Goal: Task Accomplishment & Management: Use online tool/utility

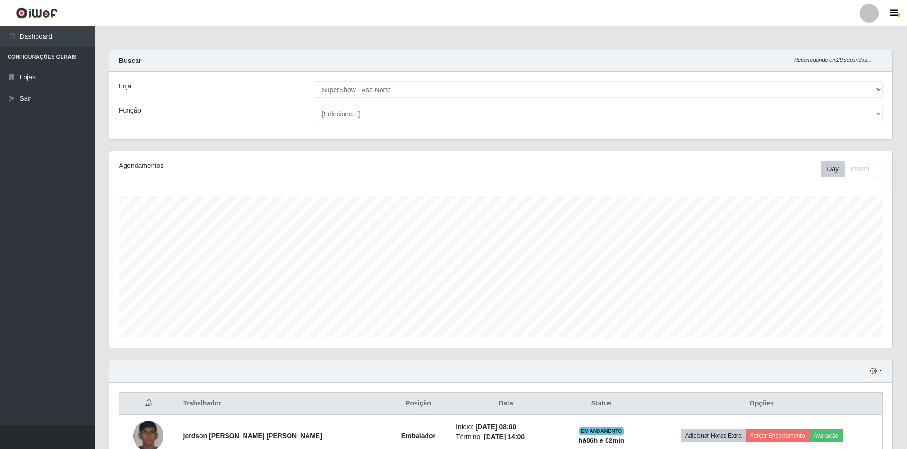
select select "71"
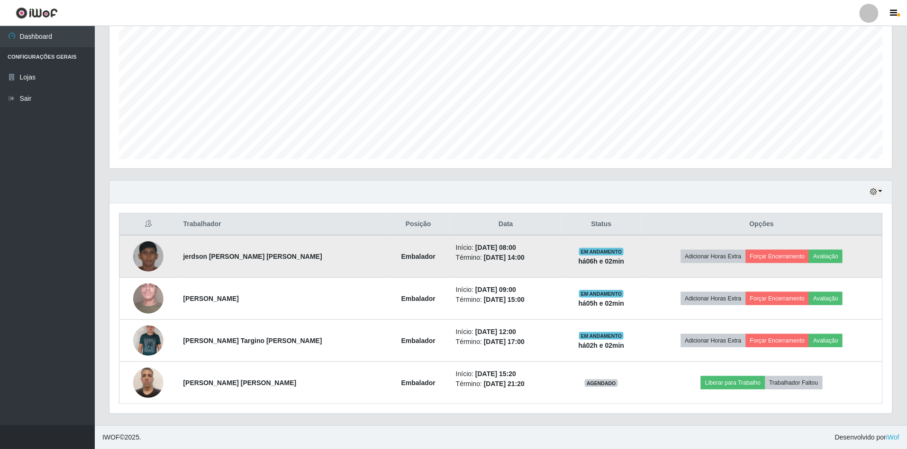
scroll to position [197, 782]
click at [792, 259] on button "Forçar Encerramento" at bounding box center [776, 256] width 63 height 13
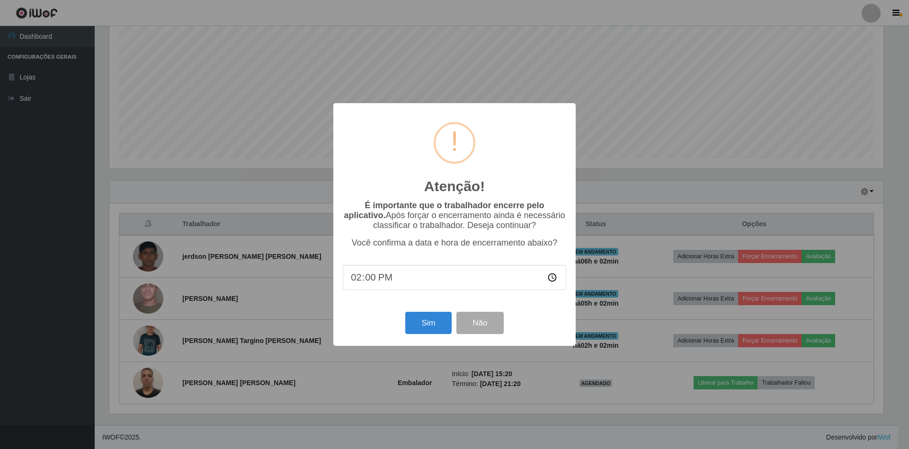
click at [372, 283] on input "14:00" at bounding box center [455, 277] width 224 height 25
type input "14:02"
click at [434, 330] on button "Sim" at bounding box center [428, 323] width 46 height 22
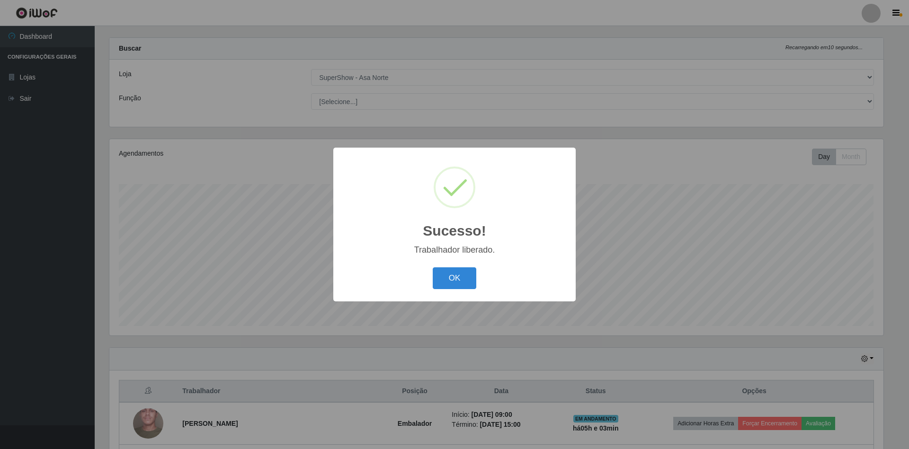
click at [433, 268] on button "OK" at bounding box center [455, 279] width 44 height 22
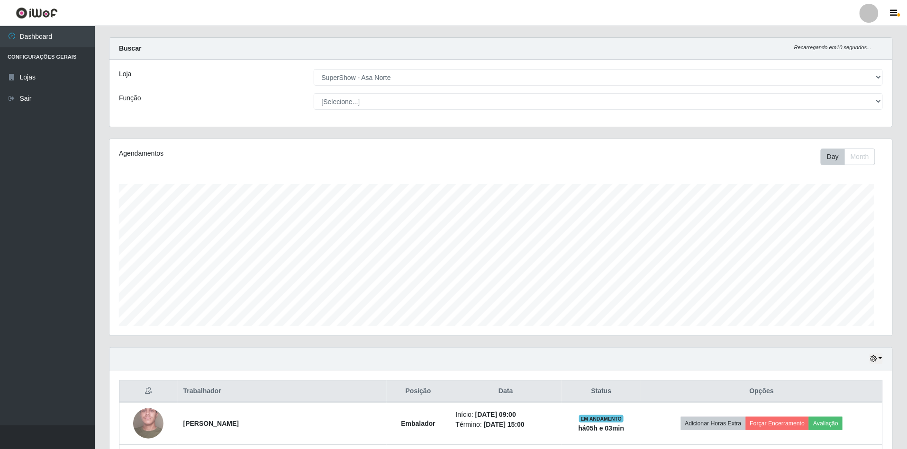
scroll to position [197, 782]
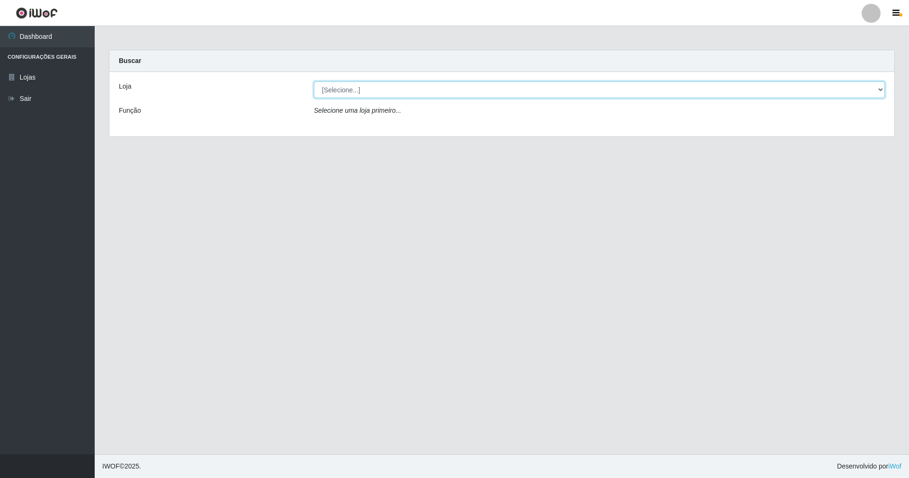
click at [403, 94] on select "[Selecione...] SuperShow - Asa Norte" at bounding box center [599, 89] width 571 height 17
select select "71"
click at [314, 81] on select "[Selecione...] SuperShow - Asa Norte" at bounding box center [599, 89] width 571 height 17
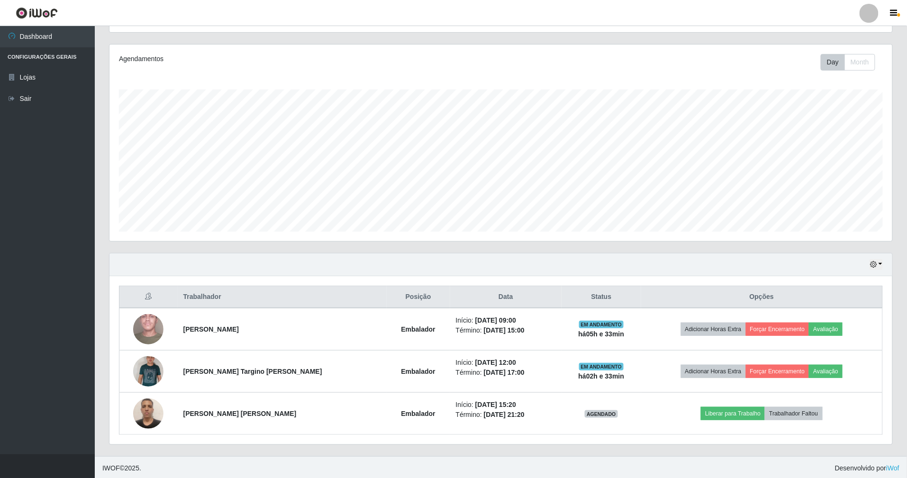
scroll to position [111, 0]
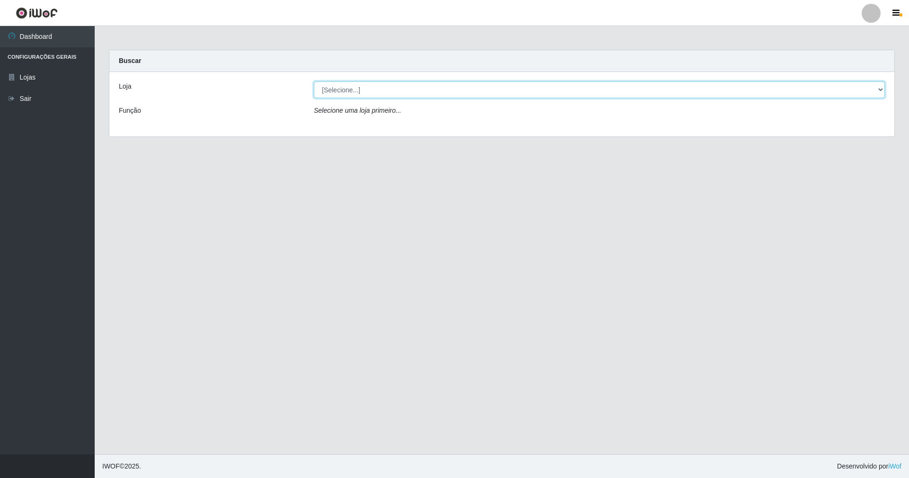
click at [320, 90] on select "[Selecione...] SuperShow - Asa Norte" at bounding box center [599, 89] width 571 height 17
select select "71"
click at [314, 81] on select "[Selecione...] SuperShow - Asa Norte" at bounding box center [599, 89] width 571 height 17
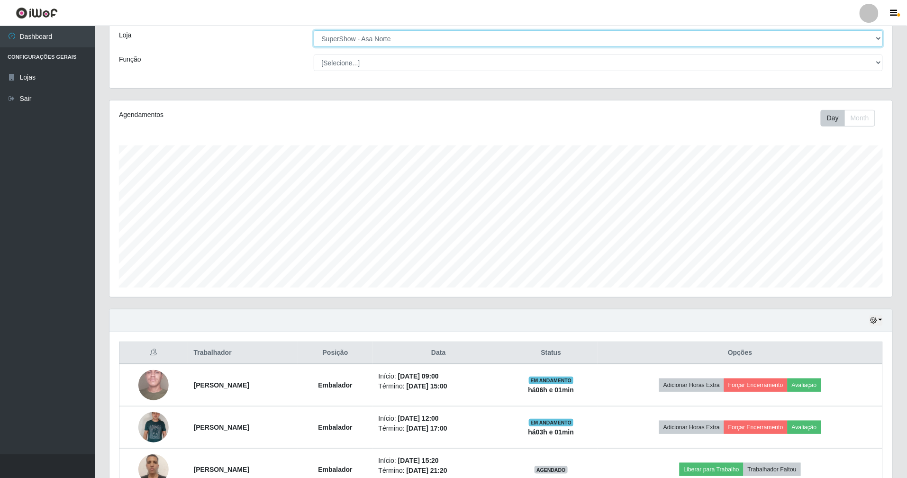
scroll to position [111, 0]
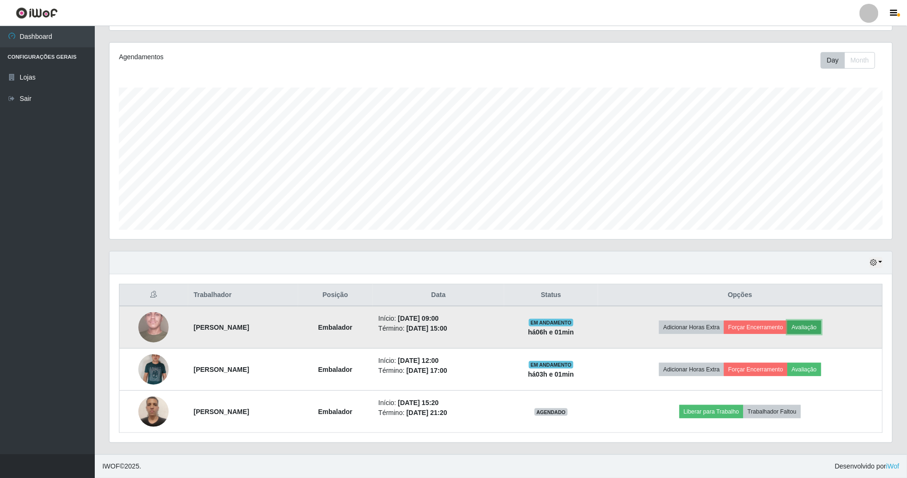
click at [819, 328] on button "Avaliação" at bounding box center [804, 327] width 34 height 13
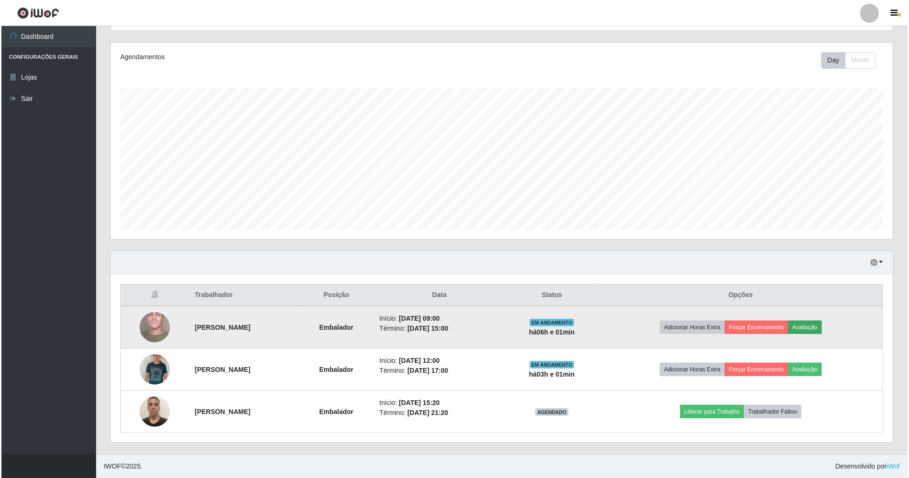
scroll to position [197, 774]
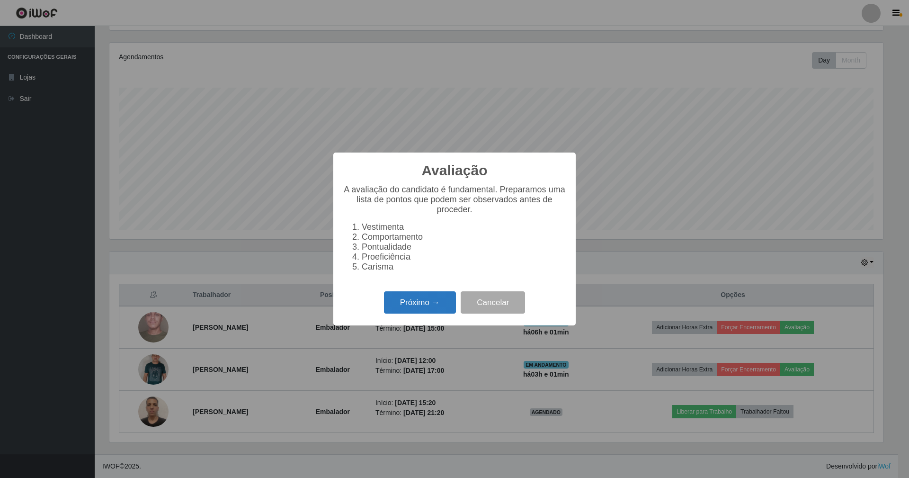
click at [415, 313] on button "Próximo →" at bounding box center [420, 302] width 72 height 22
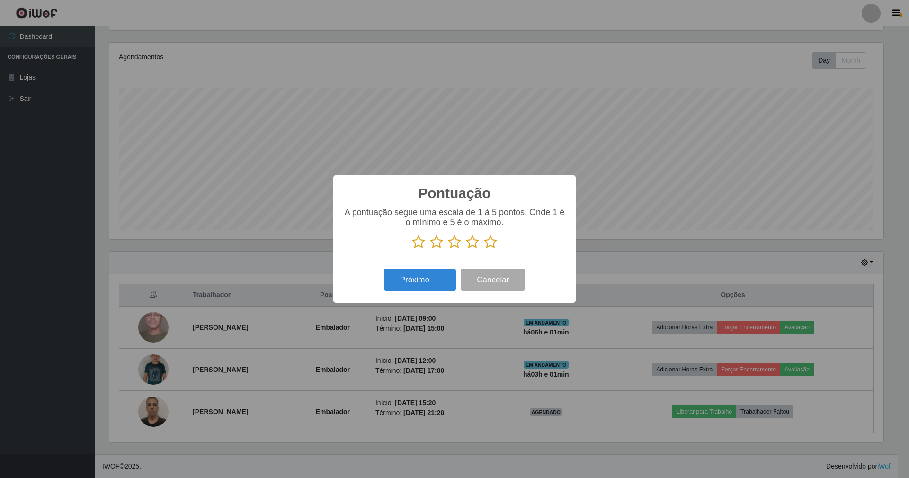
click at [490, 244] on icon at bounding box center [490, 242] width 13 height 14
click at [484, 249] on input "radio" at bounding box center [484, 249] width 0 height 0
click at [421, 278] on button "Próximo →" at bounding box center [420, 280] width 72 height 22
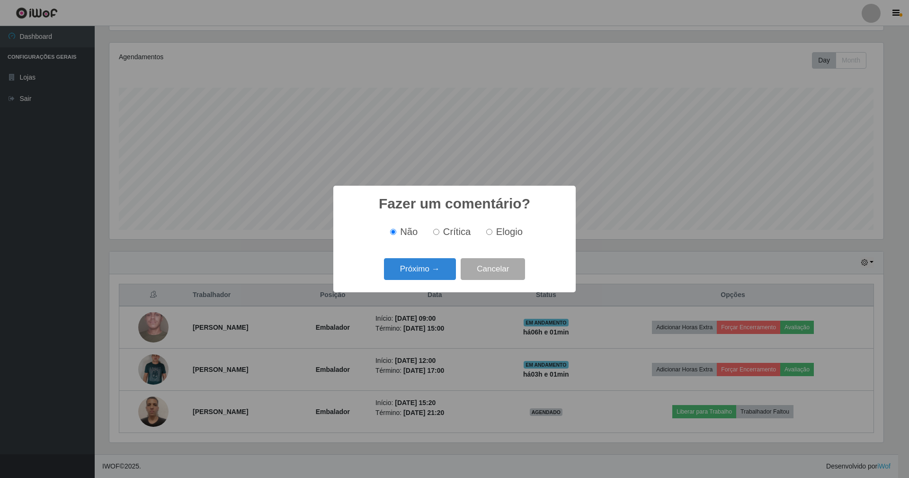
drag, startPoint x: 489, startPoint y: 233, endPoint x: 443, endPoint y: 252, distance: 49.1
click at [489, 233] on input "Elogio" at bounding box center [489, 232] width 6 height 6
radio input "true"
click at [419, 261] on button "Próximo →" at bounding box center [420, 269] width 72 height 22
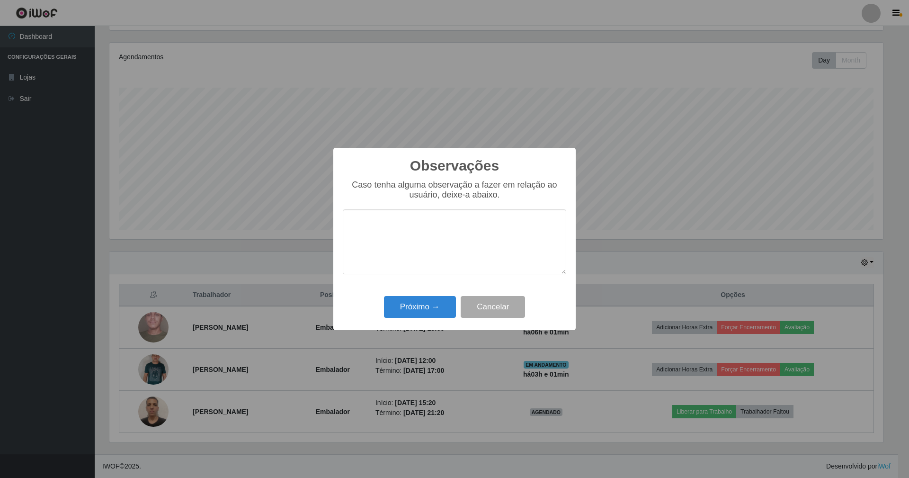
click at [413, 242] on textarea at bounding box center [455, 241] width 224 height 65
type textarea "Comprometimento, Ágil, Atencioso!"
click at [422, 308] on button "Próximo →" at bounding box center [420, 307] width 72 height 22
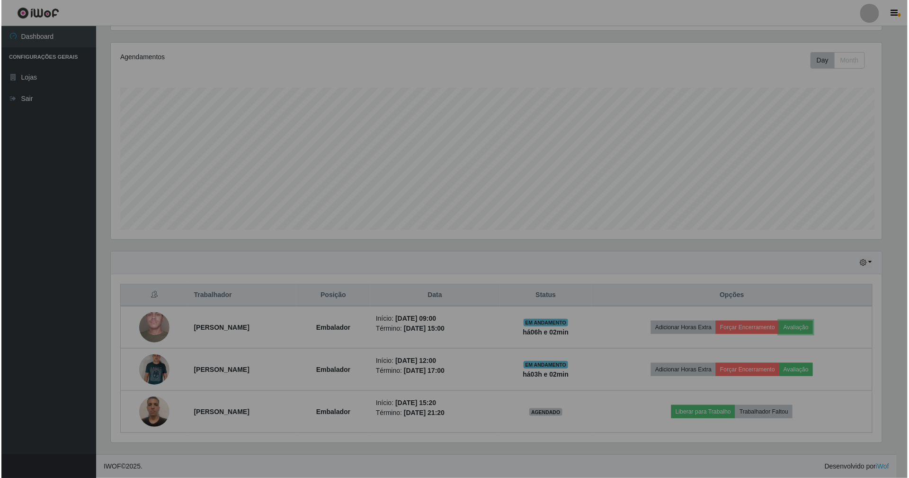
scroll to position [197, 782]
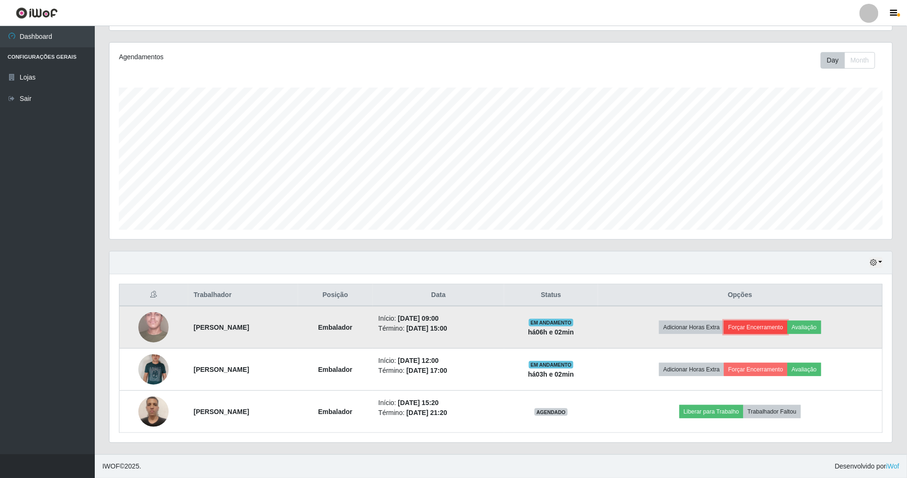
click at [762, 328] on button "Forçar Encerramento" at bounding box center [755, 327] width 63 height 13
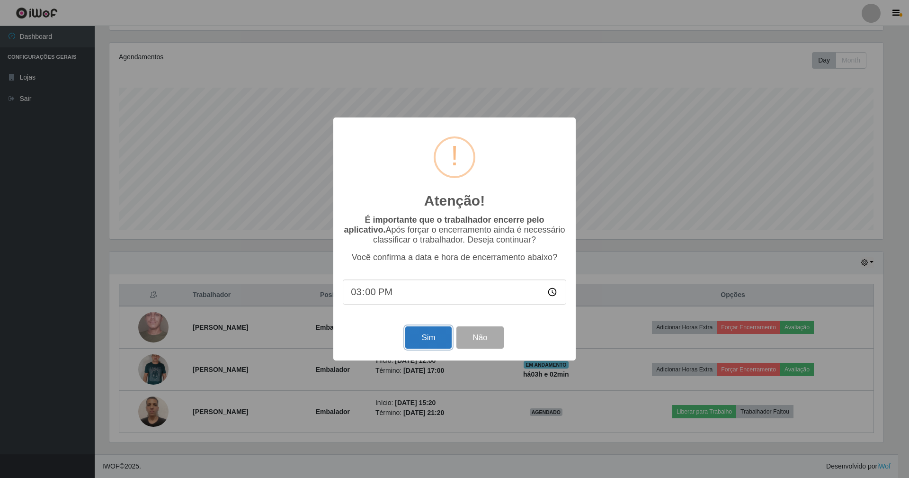
click at [436, 341] on button "Sim" at bounding box center [428, 337] width 46 height 22
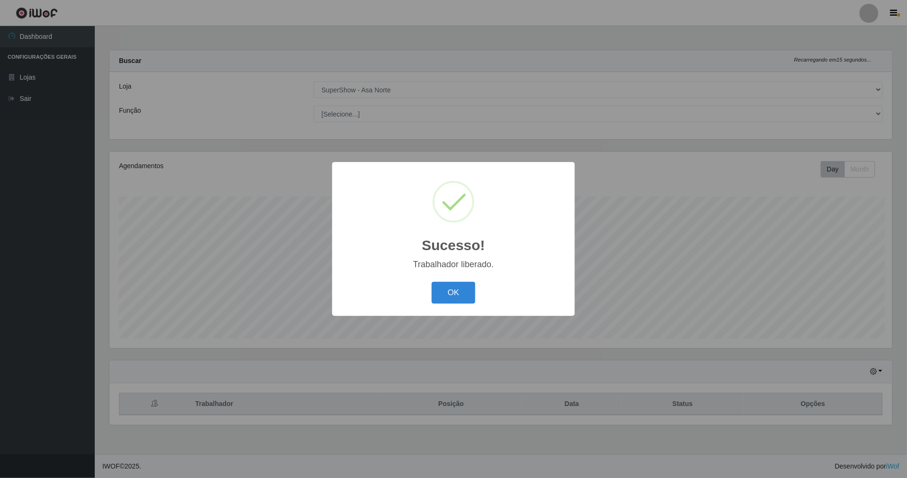
scroll to position [197, 785]
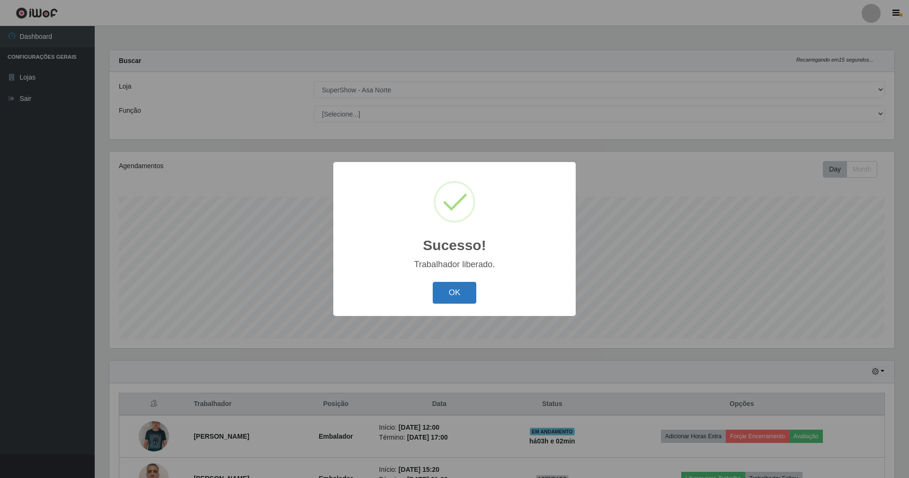
click at [444, 292] on button "OK" at bounding box center [455, 293] width 44 height 22
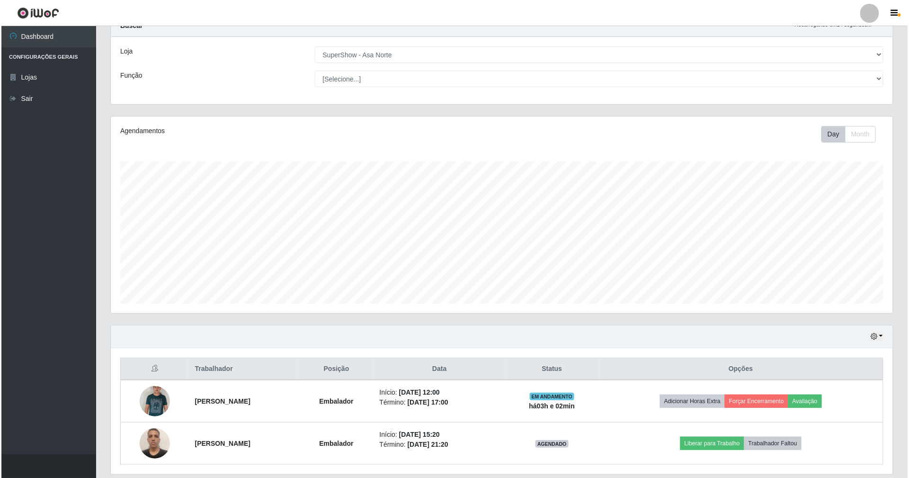
scroll to position [69, 0]
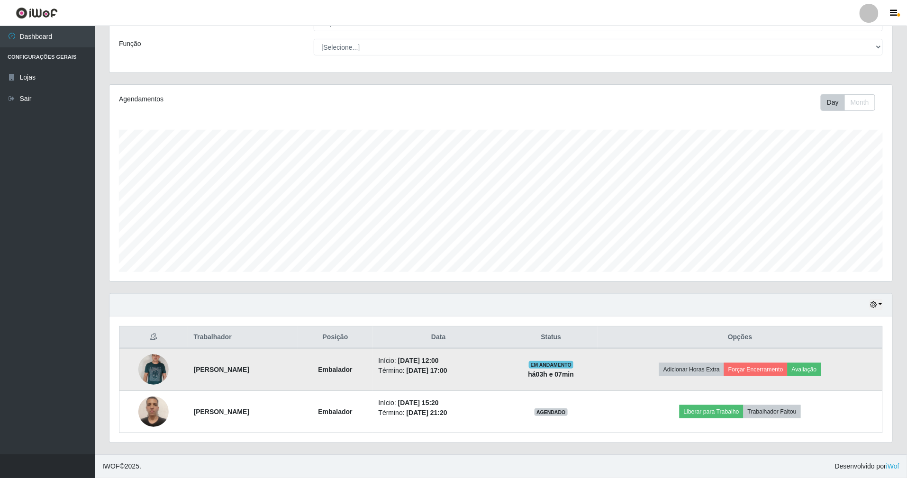
drag, startPoint x: 400, startPoint y: 359, endPoint x: 484, endPoint y: 357, distance: 83.9
click at [484, 357] on td "Início: 13/08/2025, 12:00 Término: 13/08/2025, 17:00" at bounding box center [439, 369] width 132 height 43
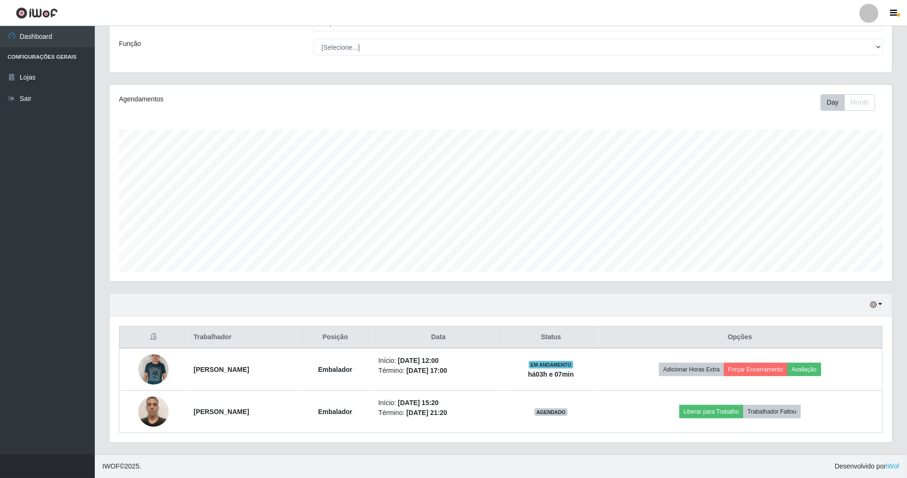
drag, startPoint x: 490, startPoint y: 368, endPoint x: 478, endPoint y: 311, distance: 58.4
click at [397, 359] on td "Início: 13/08/2025, 12:00 Término: 13/08/2025, 17:00" at bounding box center [439, 369] width 132 height 43
click at [495, 285] on div "Agendamentos Day Month 09/07 Agendamentos 24" at bounding box center [501, 188] width 798 height 209
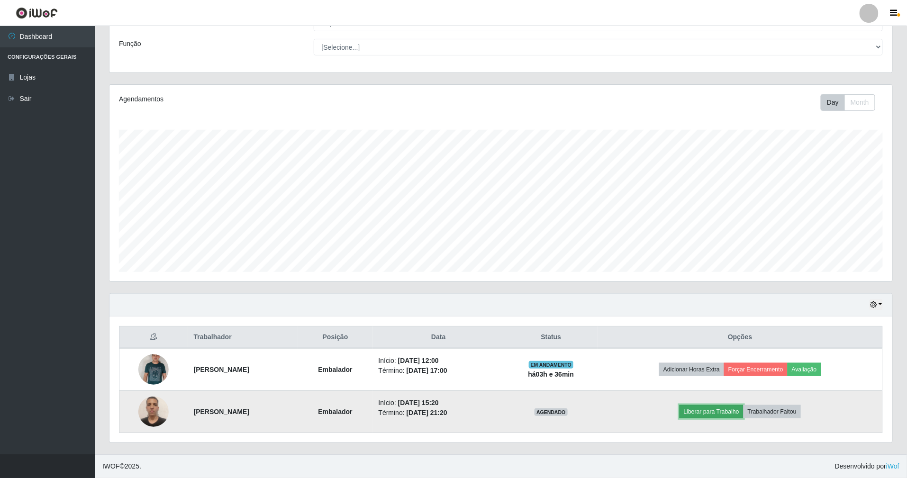
click at [723, 413] on button "Liberar para Trabalho" at bounding box center [711, 411] width 64 height 13
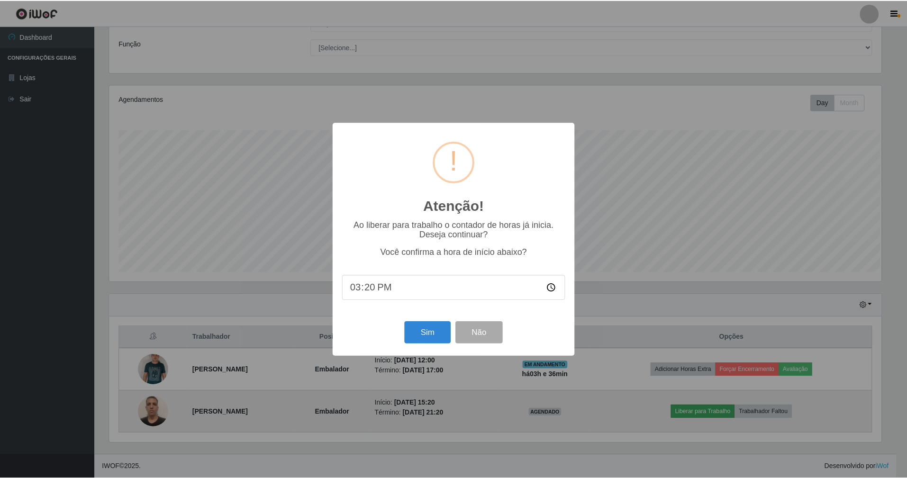
scroll to position [197, 774]
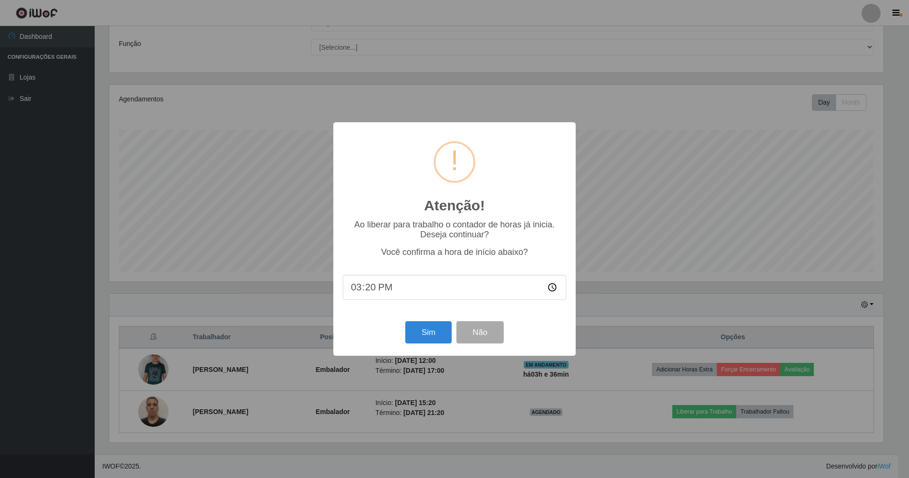
click at [449, 389] on div "Atenção! × Ao liberar para trabalho o contador de horas já inicia. Deseja conti…" at bounding box center [454, 239] width 909 height 478
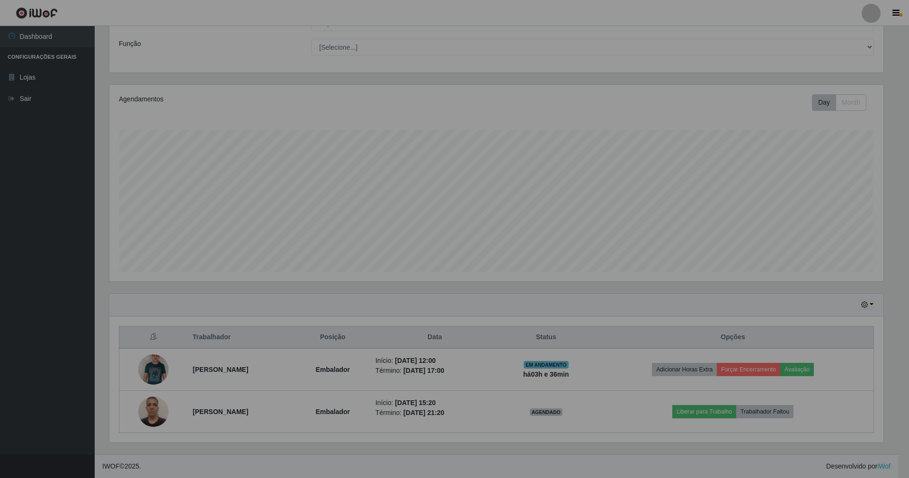
scroll to position [197, 782]
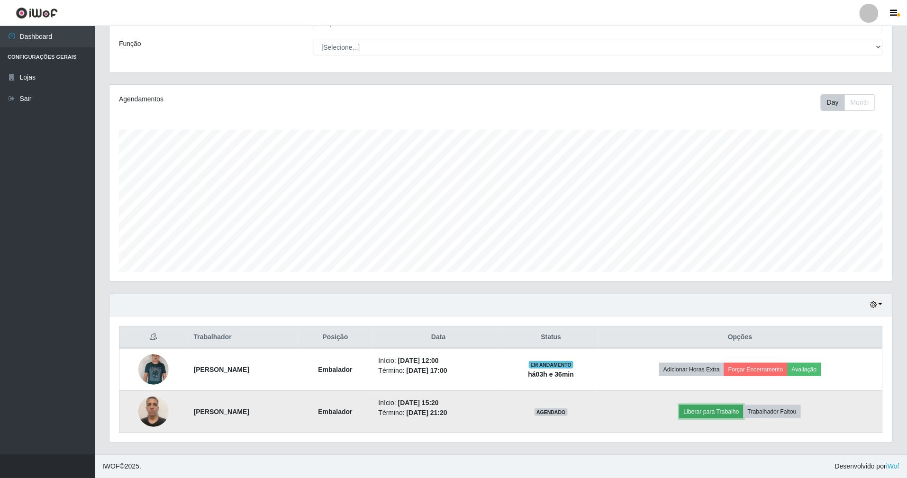
click at [728, 405] on button "Liberar para Trabalho" at bounding box center [711, 411] width 64 height 13
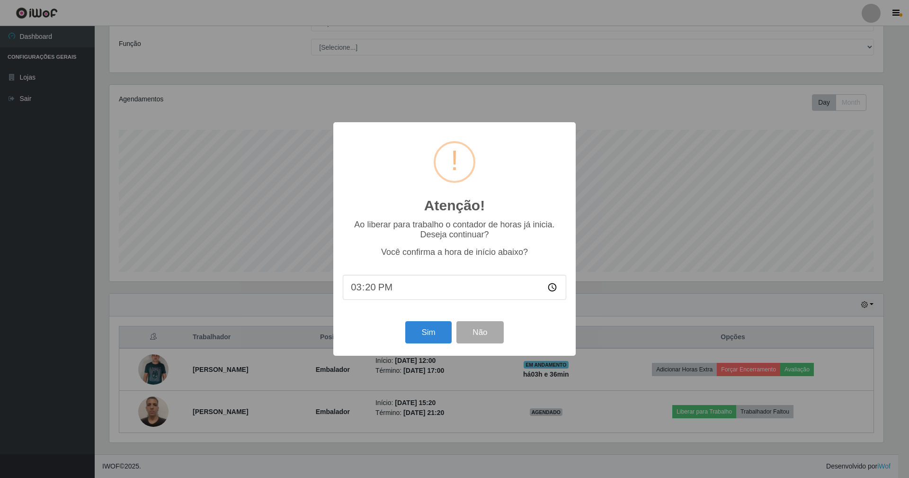
click at [396, 285] on input "15:20" at bounding box center [455, 287] width 224 height 25
click at [422, 341] on button "Sim" at bounding box center [428, 332] width 46 height 22
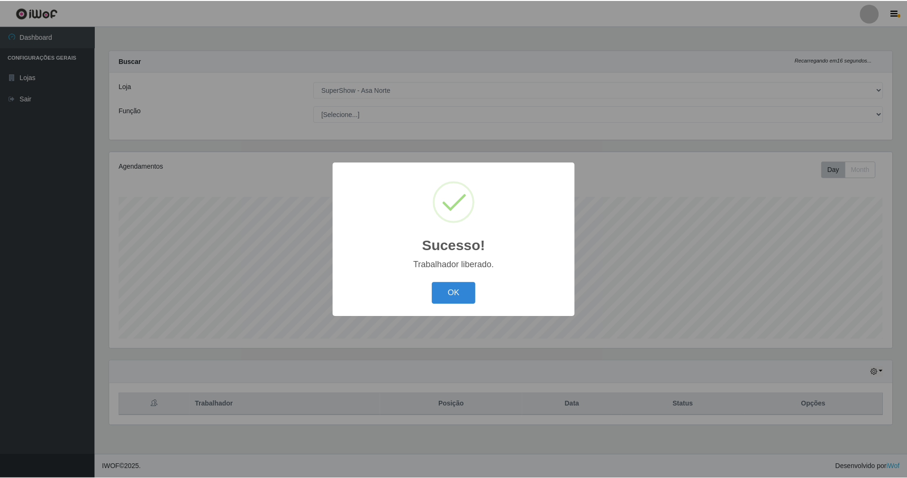
scroll to position [197, 785]
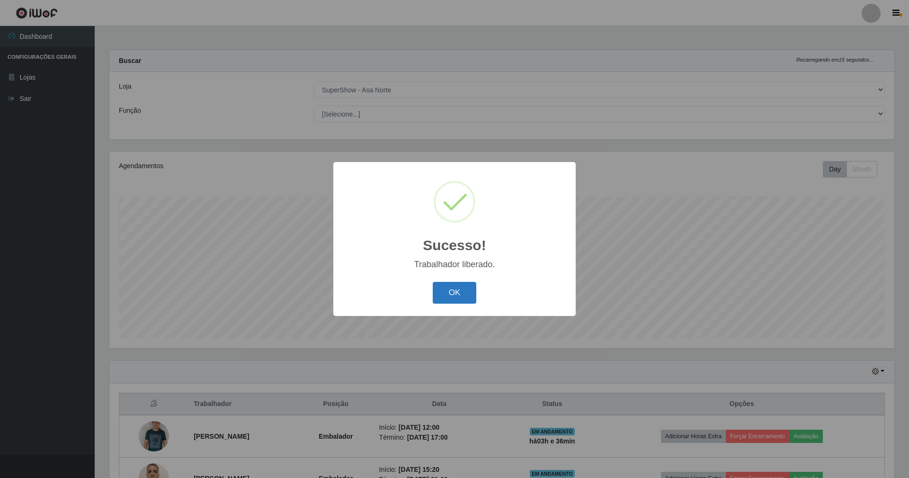
click at [470, 298] on button "OK" at bounding box center [455, 293] width 44 height 22
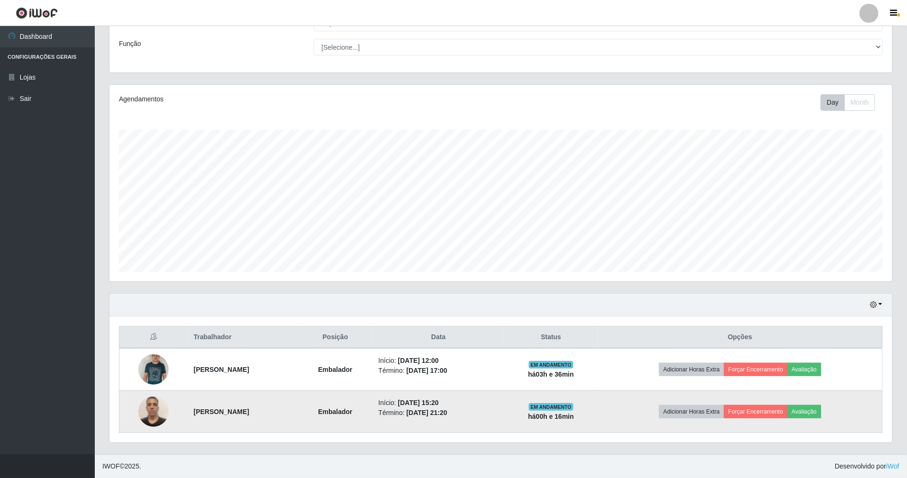
scroll to position [69, 0]
